Goal: Task Accomplishment & Management: Manage account settings

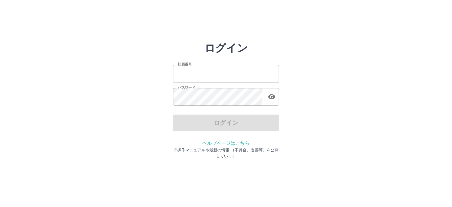
type input "*******"
click at [228, 123] on div "ログイン" at bounding box center [226, 123] width 106 height 17
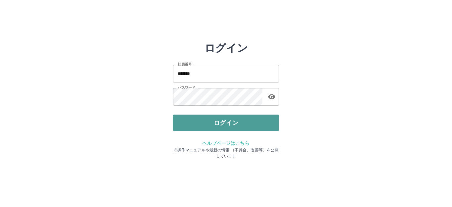
click at [229, 123] on button "ログイン" at bounding box center [226, 123] width 106 height 17
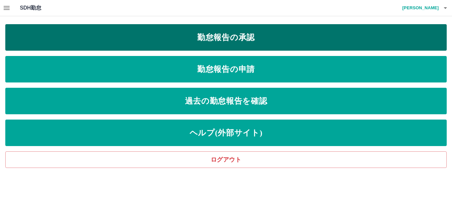
click at [237, 36] on link "勤怠報告の承認" at bounding box center [226, 37] width 442 height 26
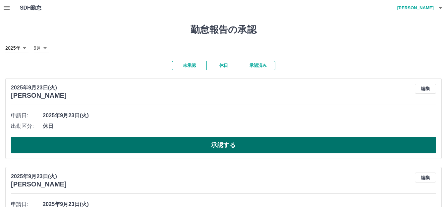
click at [194, 140] on button "承認する" at bounding box center [223, 145] width 425 height 17
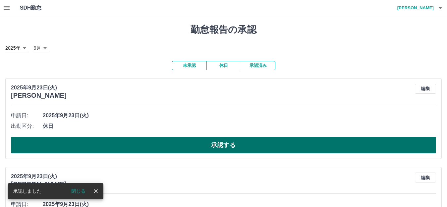
click at [197, 144] on button "承認する" at bounding box center [223, 145] width 425 height 17
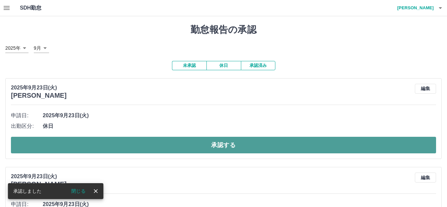
click at [194, 145] on button "承認する" at bounding box center [223, 145] width 425 height 17
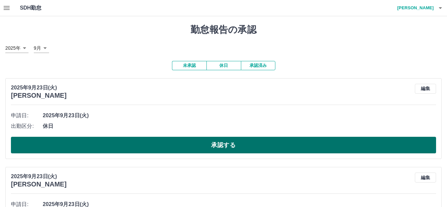
click at [191, 143] on button "承認する" at bounding box center [223, 145] width 425 height 17
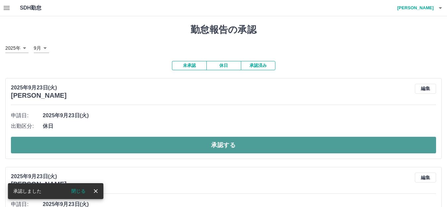
click at [192, 141] on button "承認する" at bounding box center [223, 145] width 425 height 17
click at [192, 144] on button "承認する" at bounding box center [223, 145] width 425 height 17
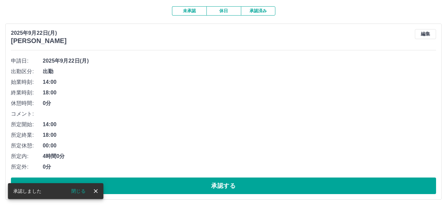
scroll to position [66, 0]
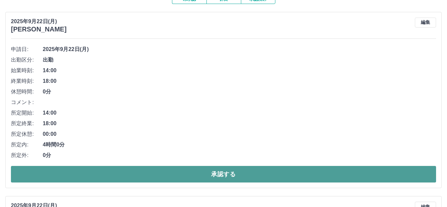
click at [208, 173] on button "承認する" at bounding box center [223, 174] width 425 height 17
click at [199, 174] on button "承認する" at bounding box center [223, 174] width 425 height 17
click at [216, 175] on button "承認する" at bounding box center [223, 174] width 425 height 17
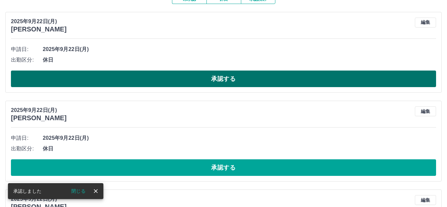
click at [205, 78] on button "承認する" at bounding box center [223, 79] width 425 height 17
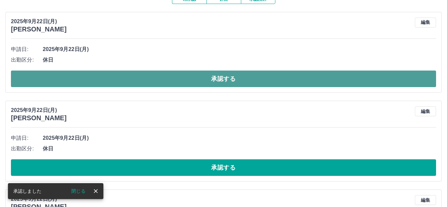
click at [207, 78] on button "承認する" at bounding box center [223, 79] width 425 height 17
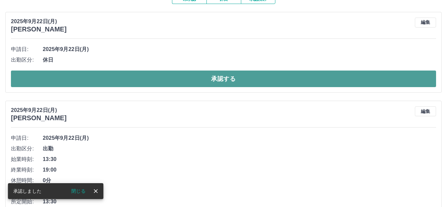
click at [181, 76] on button "承認する" at bounding box center [223, 79] width 425 height 17
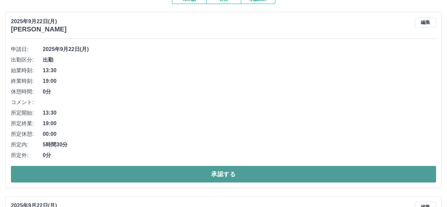
click at [221, 174] on button "承認する" at bounding box center [223, 174] width 425 height 17
click at [207, 174] on button "承認する" at bounding box center [223, 174] width 425 height 17
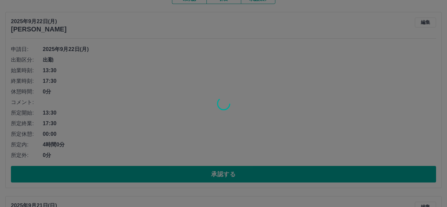
scroll to position [0, 0]
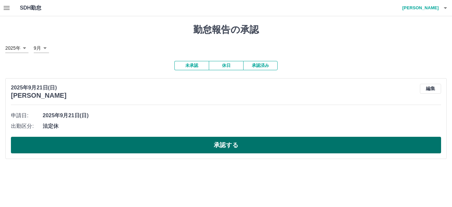
click at [218, 143] on button "承認する" at bounding box center [226, 145] width 430 height 17
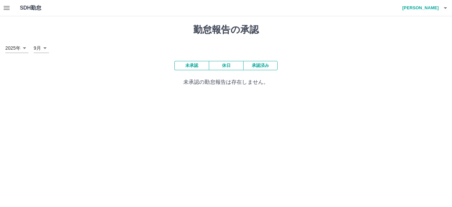
click at [188, 64] on button "未承認" at bounding box center [191, 65] width 34 height 9
click at [261, 63] on button "承認済み" at bounding box center [260, 65] width 34 height 9
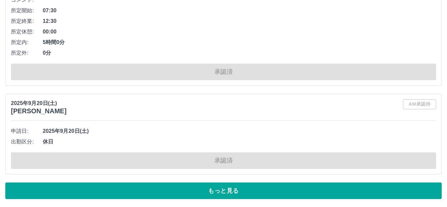
scroll to position [2690, 0]
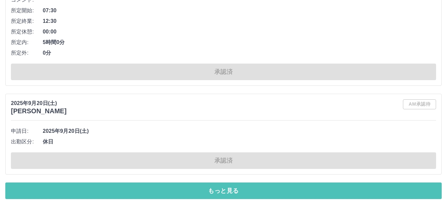
click at [227, 188] on button "もっと見る" at bounding box center [223, 190] width 436 height 17
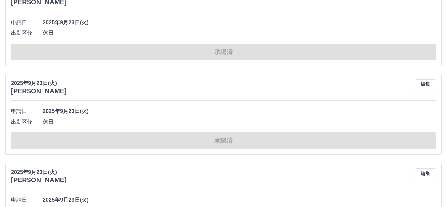
scroll to position [0, 0]
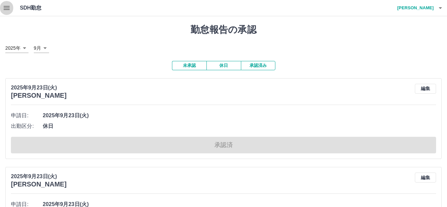
click at [7, 8] on icon "button" at bounding box center [7, 8] width 6 height 4
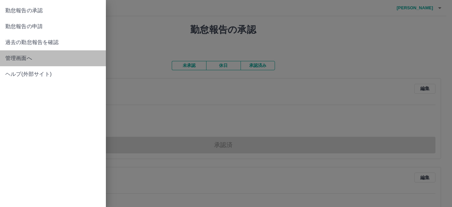
click at [27, 56] on span "管理画面へ" at bounding box center [52, 58] width 95 height 8
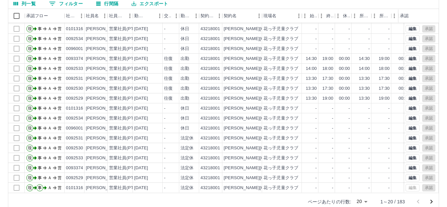
scroll to position [73, 0]
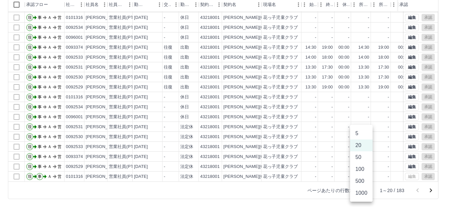
click at [366, 190] on body "SDH勤怠 坂本　三重子 勤務実績承認 前月 2025年09月 次月 今月 月選択 承認モード 削除モード 一括承認 列一覧 0 フィルター 行間隔 エクスポ…" at bounding box center [226, 67] width 452 height 280
click at [363, 167] on li "100" at bounding box center [361, 169] width 23 height 12
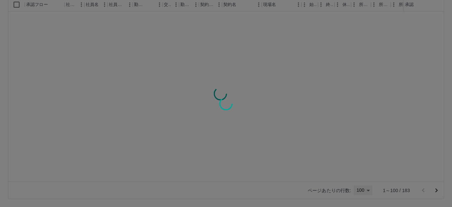
type input "***"
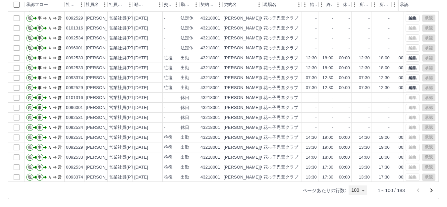
scroll to position [166, 0]
